Goal: Task Accomplishment & Management: Manage account settings

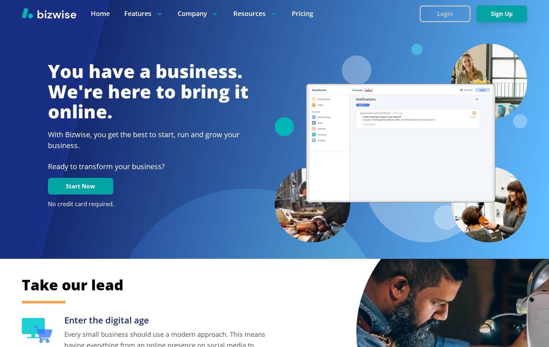
click at [446, 9] on button "Login" at bounding box center [445, 13] width 51 height 17
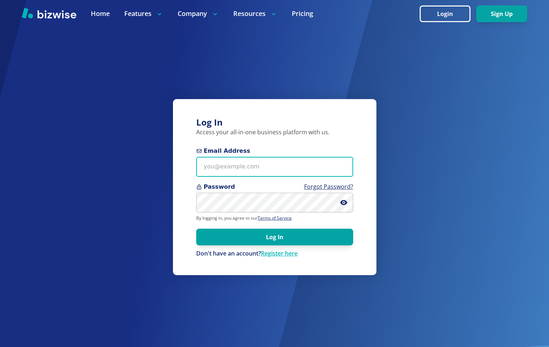
click at [253, 165] on input "Email Address" at bounding box center [274, 167] width 157 height 20
paste input "com"
type input "kieran@bizwise.com"
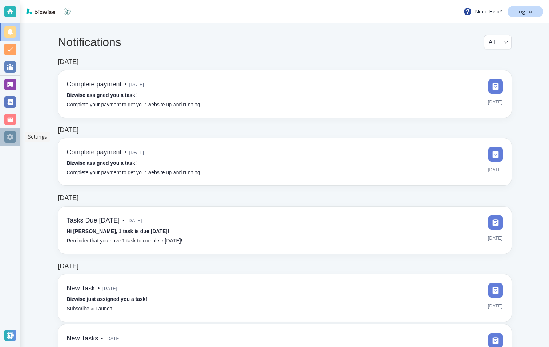
click at [13, 139] on div at bounding box center [10, 137] width 12 height 12
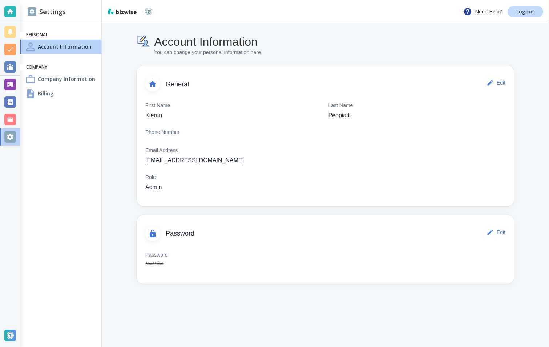
click at [9, 80] on div at bounding box center [10, 85] width 12 height 12
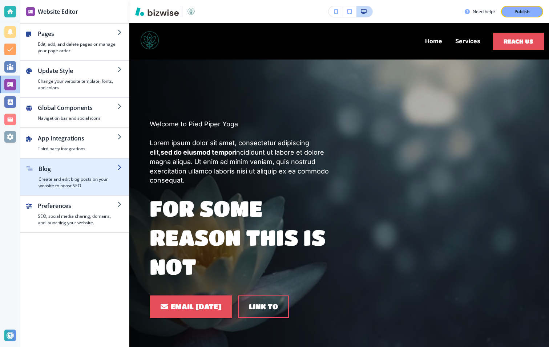
click at [77, 171] on h2 "Blog" at bounding box center [78, 169] width 79 height 9
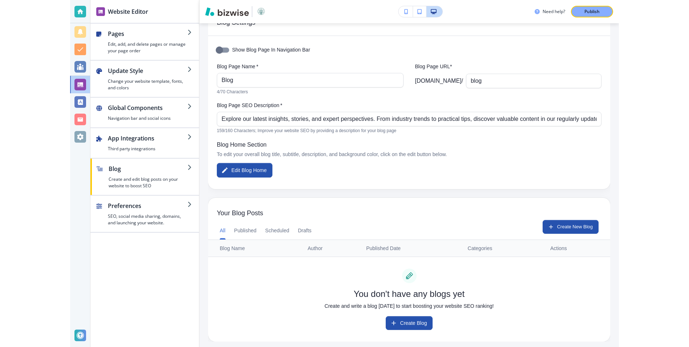
scroll to position [28, 0]
